Goal: Use online tool/utility: Utilize a website feature to perform a specific function

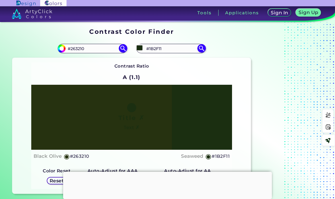
click at [77, 47] on input "#263210" at bounding box center [92, 49] width 53 height 8
type input "#28140A"
type input "#28140a"
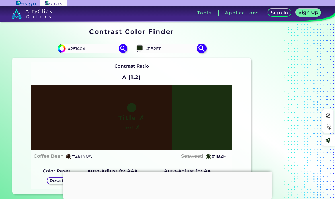
click at [154, 48] on input "#1B2F11" at bounding box center [170, 49] width 53 height 8
paste input "27110E"
type input "#27110E"
type input "#27110e"
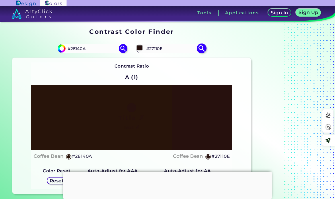
drag, startPoint x: 165, startPoint y: 51, endPoint x: 139, endPoint y: 46, distance: 26.9
click at [139, 46] on div "#27110e #27110E" at bounding box center [170, 48] width 69 height 9
type input "graphite"
click at [150, 58] on p "Graphite ◉" at bounding box center [157, 59] width 24 height 11
type input "#251607"
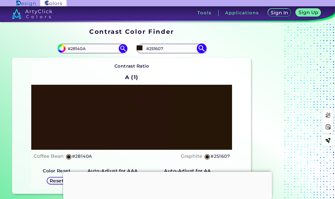
drag, startPoint x: 170, startPoint y: 49, endPoint x: 147, endPoint y: 49, distance: 22.6
click at [147, 49] on input "#251607" at bounding box center [170, 49] width 53 height 8
paste input "Zinnwaldite Brown"
type input "Zinnwaldite Brown"
click at [186, 60] on p "Zinnwaldite Brown ◉" at bounding box center [168, 59] width 46 height 11
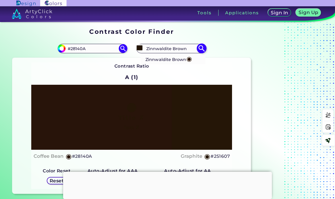
type input "#2c1608"
drag, startPoint x: 169, startPoint y: 49, endPoint x: 136, endPoint y: 44, distance: 34.1
click at [136, 44] on div "#2c1608 #2C1608 Zinnwaldite Brown ◉" at bounding box center [191, 49] width 119 height 18
type input "gondo"
click at [163, 58] on p "Gondola ◉" at bounding box center [156, 59] width 23 height 11
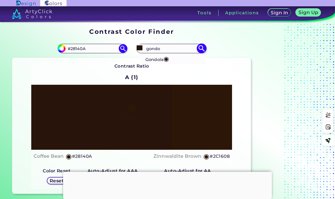
type input "#261414"
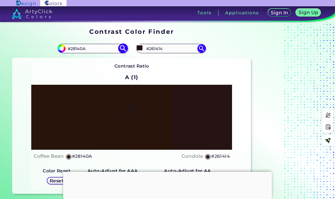
click at [75, 49] on input "#28140A" at bounding box center [92, 49] width 53 height 8
paste input "C63600"
type input "#C63600"
click at [125, 47] on img at bounding box center [123, 49] width 10 height 10
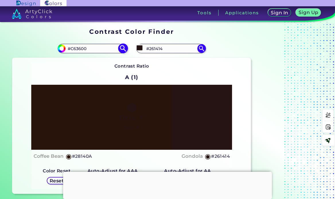
type input "#c63600"
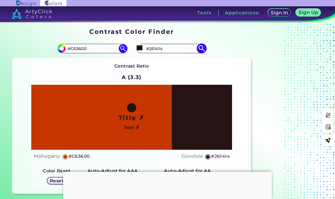
drag, startPoint x: 166, startPoint y: 49, endPoint x: 145, endPoint y: 47, distance: 21.6
click at [145, 47] on input "#261414" at bounding box center [170, 49] width 53 height 8
type input "mahog"
click at [154, 69] on p "Mahogany ◉" at bounding box center [159, 69] width 28 height 11
type input "#c04000"
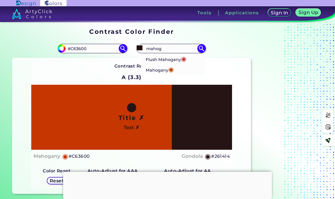
type input "#C04000"
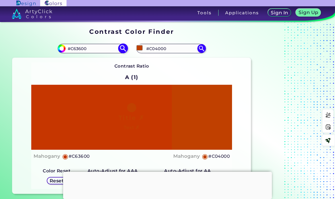
click at [77, 48] on input "#C63600" at bounding box center [92, 49] width 53 height 8
paste input "524B4B"
type input "#524B4B"
type input "#524b4b"
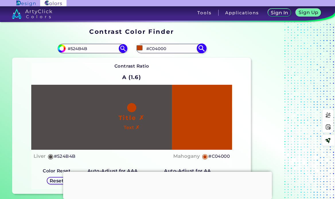
drag, startPoint x: 169, startPoint y: 48, endPoint x: 146, endPoint y: 49, distance: 23.2
click at [146, 49] on input "#C04000" at bounding box center [170, 49] width 53 height 8
type input "liver"
click at [158, 59] on span "◉" at bounding box center [158, 58] width 5 height 7
type input "#534b4f"
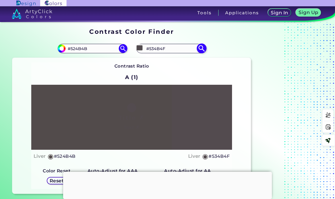
click at [160, 49] on input "#534B4F" at bounding box center [170, 49] width 53 height 8
paste input "4C4541"
type input "#4C4541"
click at [202, 48] on img at bounding box center [201, 49] width 10 height 10
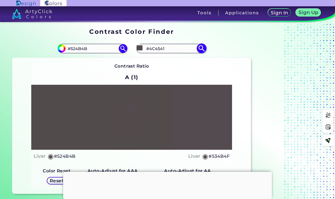
type input "#4c4541"
